Goal: Task Accomplishment & Management: Use online tool/utility

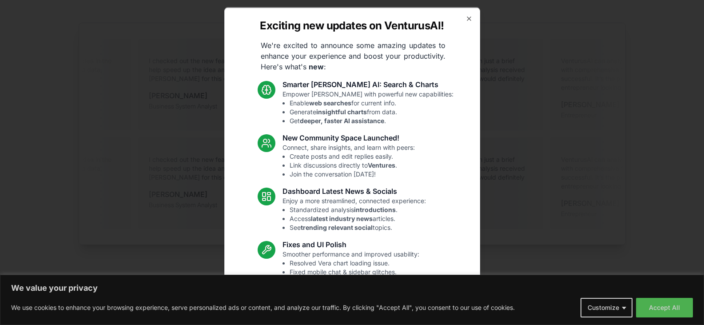
scroll to position [0, 0]
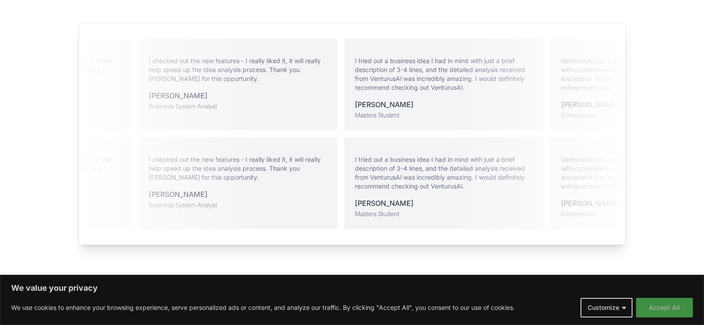
click at [663, 309] on button "Accept All" at bounding box center [664, 308] width 57 height 20
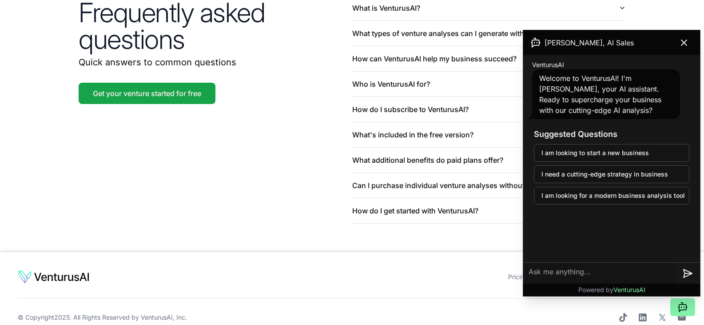
scroll to position [2155, 0]
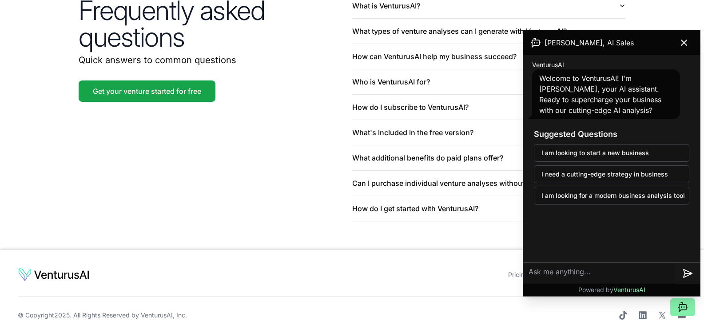
click at [242, 182] on div "Frequently asked questions Quick answers to common questions Get your venture s…" at bounding box center [352, 107] width 569 height 285
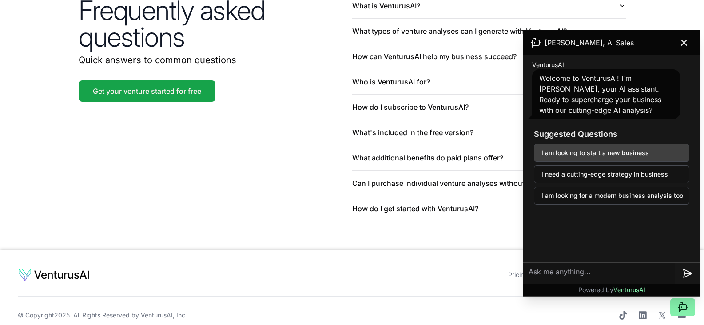
click at [596, 155] on button "I am looking to start a new business" at bounding box center [612, 153] width 156 height 18
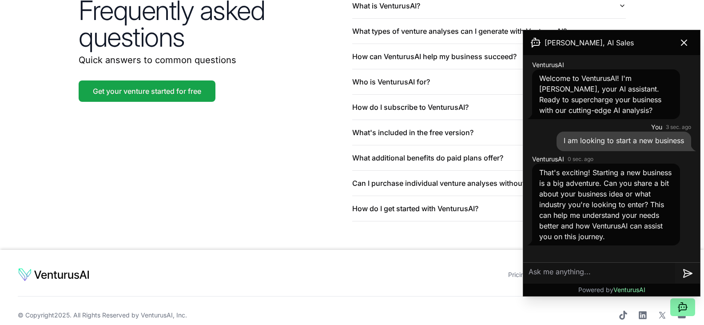
click at [584, 273] on textarea at bounding box center [599, 273] width 152 height 21
type textarea "Dehydrated food category"
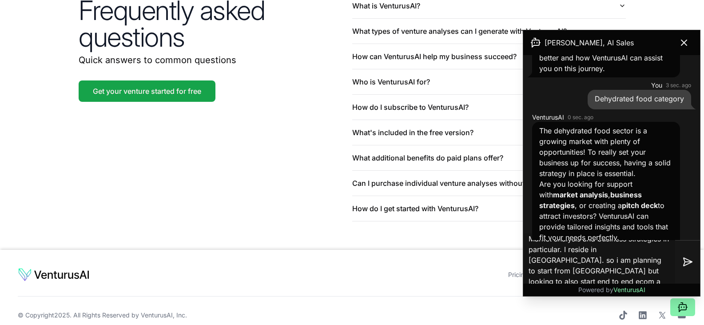
scroll to position [0, 0]
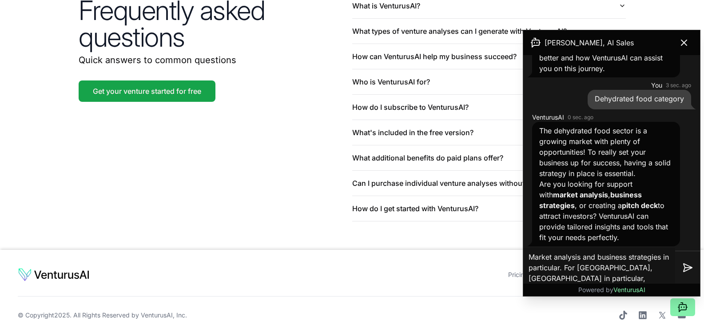
type textarea "Market analysis and business strategies in particular. For [GEOGRAPHIC_DATA], […"
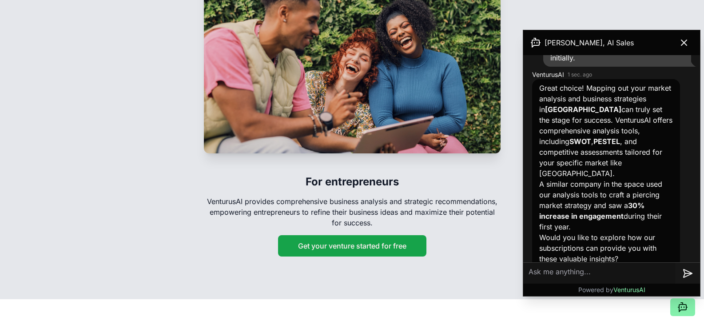
scroll to position [1477, 0]
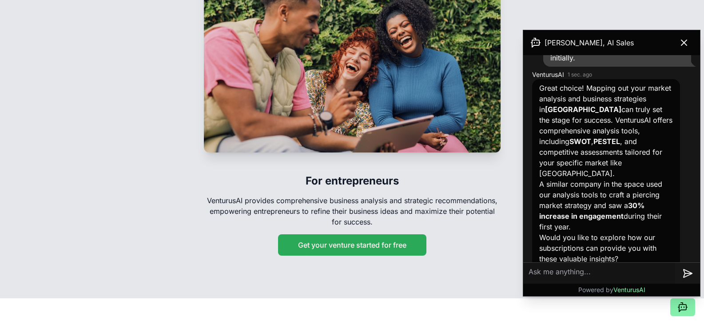
click at [311, 235] on button "Get your venture started for free" at bounding box center [352, 244] width 148 height 21
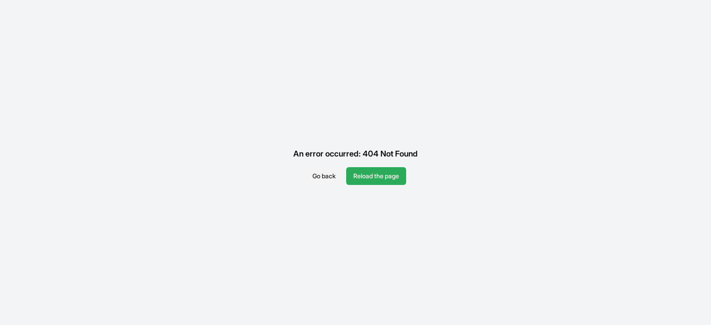
click at [372, 176] on button "Reload the page" at bounding box center [376, 176] width 60 height 18
click at [320, 176] on button "Go back" at bounding box center [323, 176] width 37 height 18
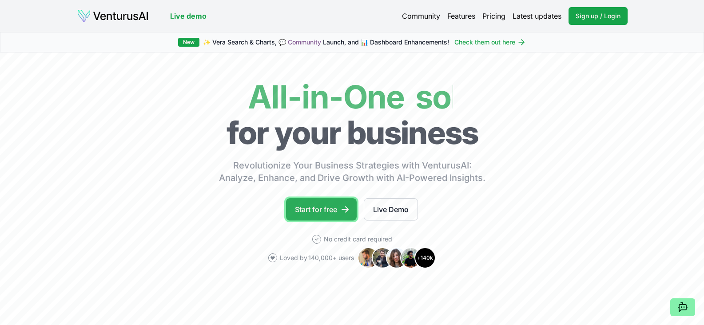
click at [335, 214] on link "Start for free" at bounding box center [321, 209] width 71 height 22
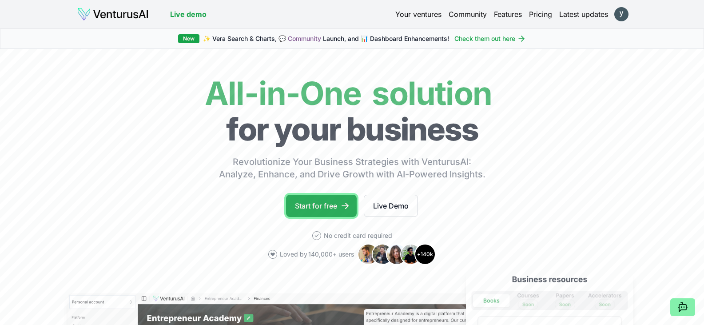
click at [328, 210] on link "Start for free" at bounding box center [321, 206] width 71 height 22
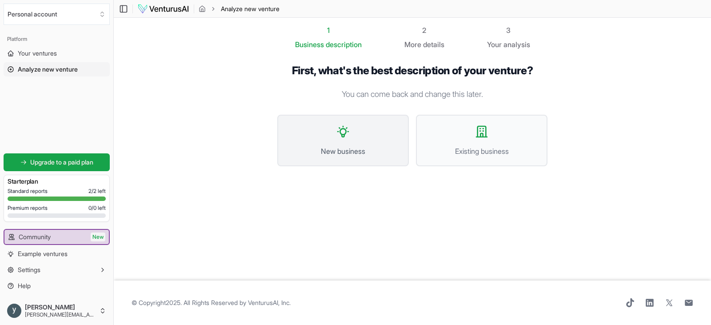
click at [356, 146] on span "New business" at bounding box center [343, 151] width 112 height 11
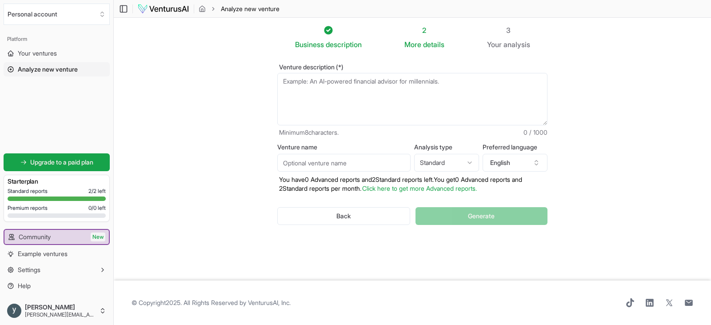
click at [315, 84] on textarea "Venture description (*)" at bounding box center [412, 99] width 270 height 52
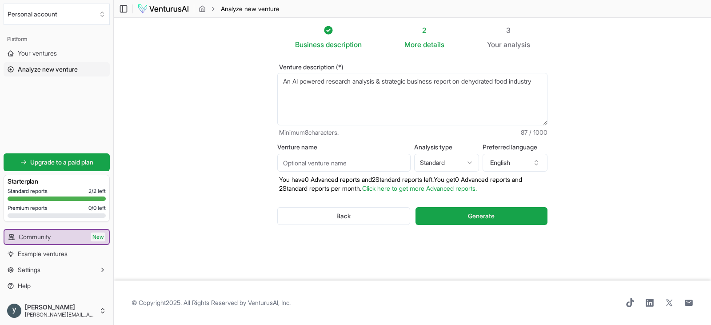
type textarea "An AI powered research analysis & strategic business report on dehydrated food …"
click at [368, 162] on input "Venture name" at bounding box center [343, 163] width 133 height 18
type input "Dehydrated food industry"
click at [465, 161] on html "We value your privacy We use cookies to enhance your browsing experience, serve…" at bounding box center [355, 162] width 711 height 325
click at [481, 217] on span "Generate" at bounding box center [481, 216] width 27 height 9
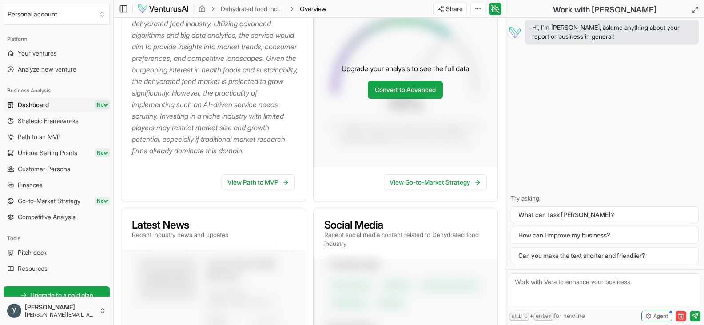
scroll to position [186, 0]
click at [265, 190] on link "View Path to MVP" at bounding box center [258, 182] width 73 height 16
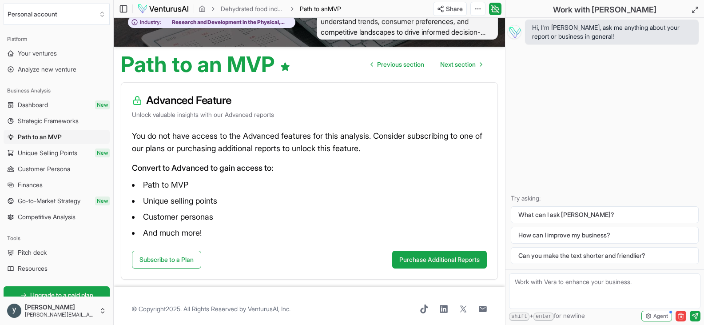
scroll to position [60, 0]
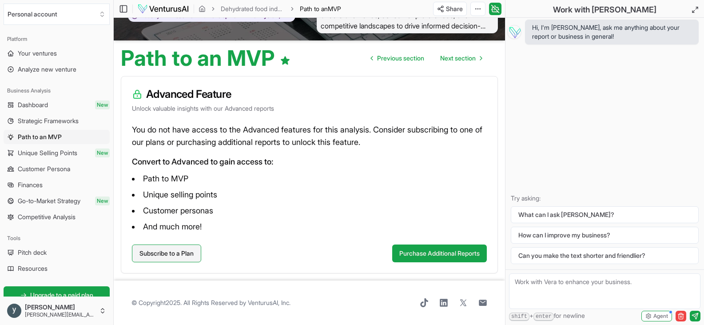
click at [177, 254] on link "Subscribe to a Plan" at bounding box center [166, 253] width 69 height 18
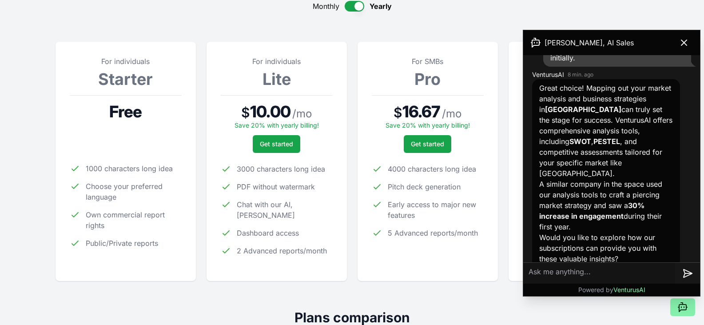
scroll to position [99, 0]
click at [687, 42] on icon at bounding box center [684, 42] width 11 height 11
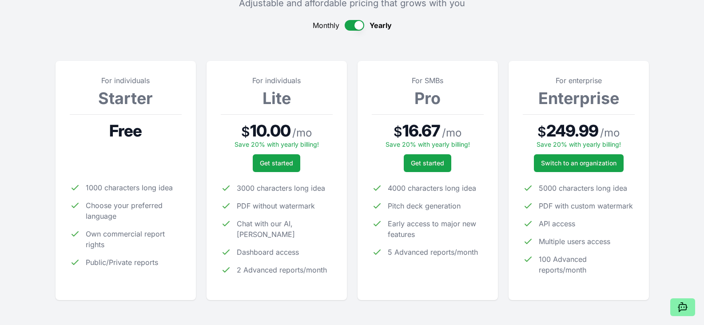
scroll to position [53, 0]
